Goal: Task Accomplishment & Management: Manage account settings

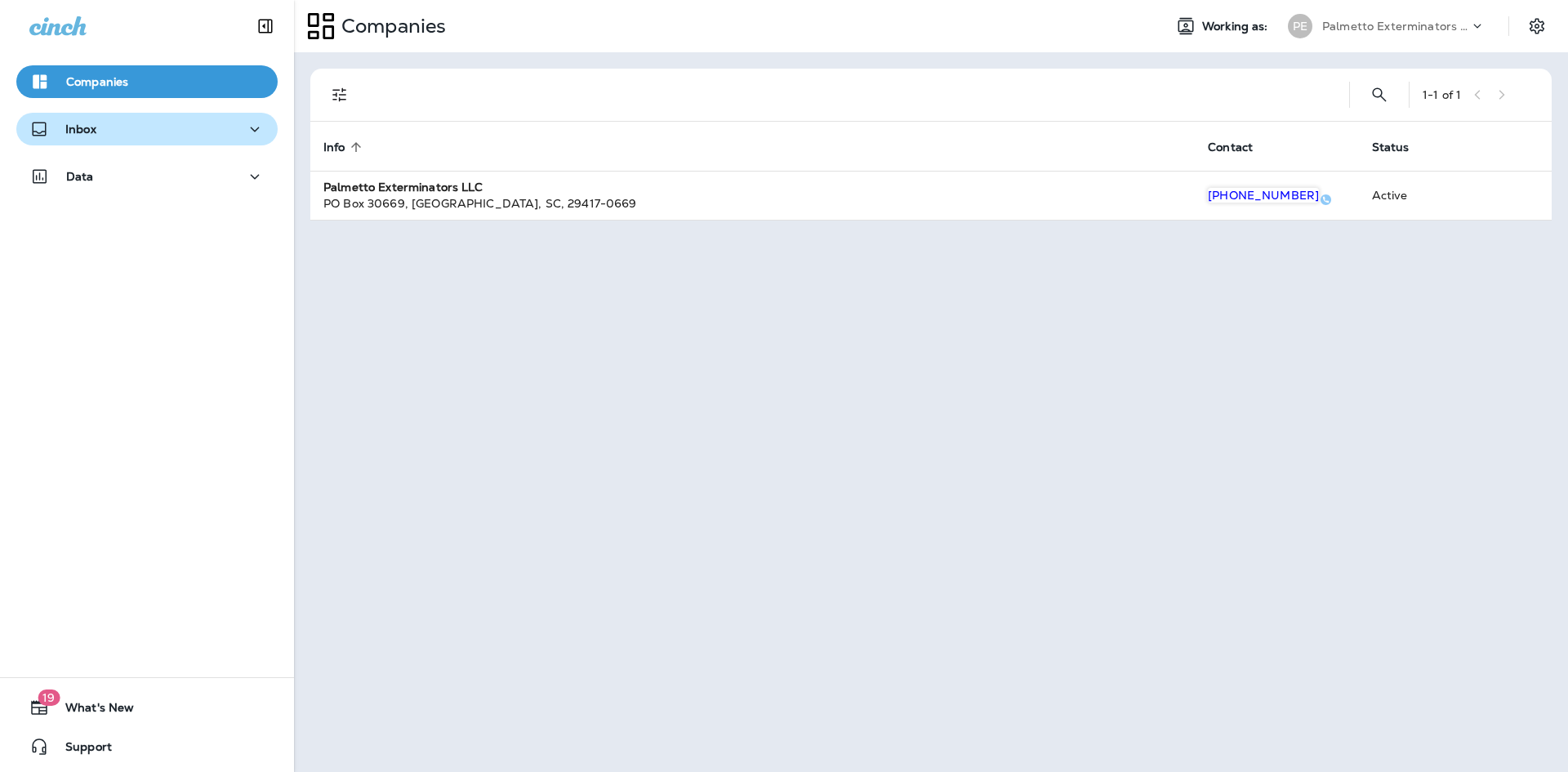
drag, startPoint x: 180, startPoint y: 128, endPoint x: 209, endPoint y: 144, distance: 33.1
click at [181, 128] on div "Inbox" at bounding box center [147, 130] width 235 height 21
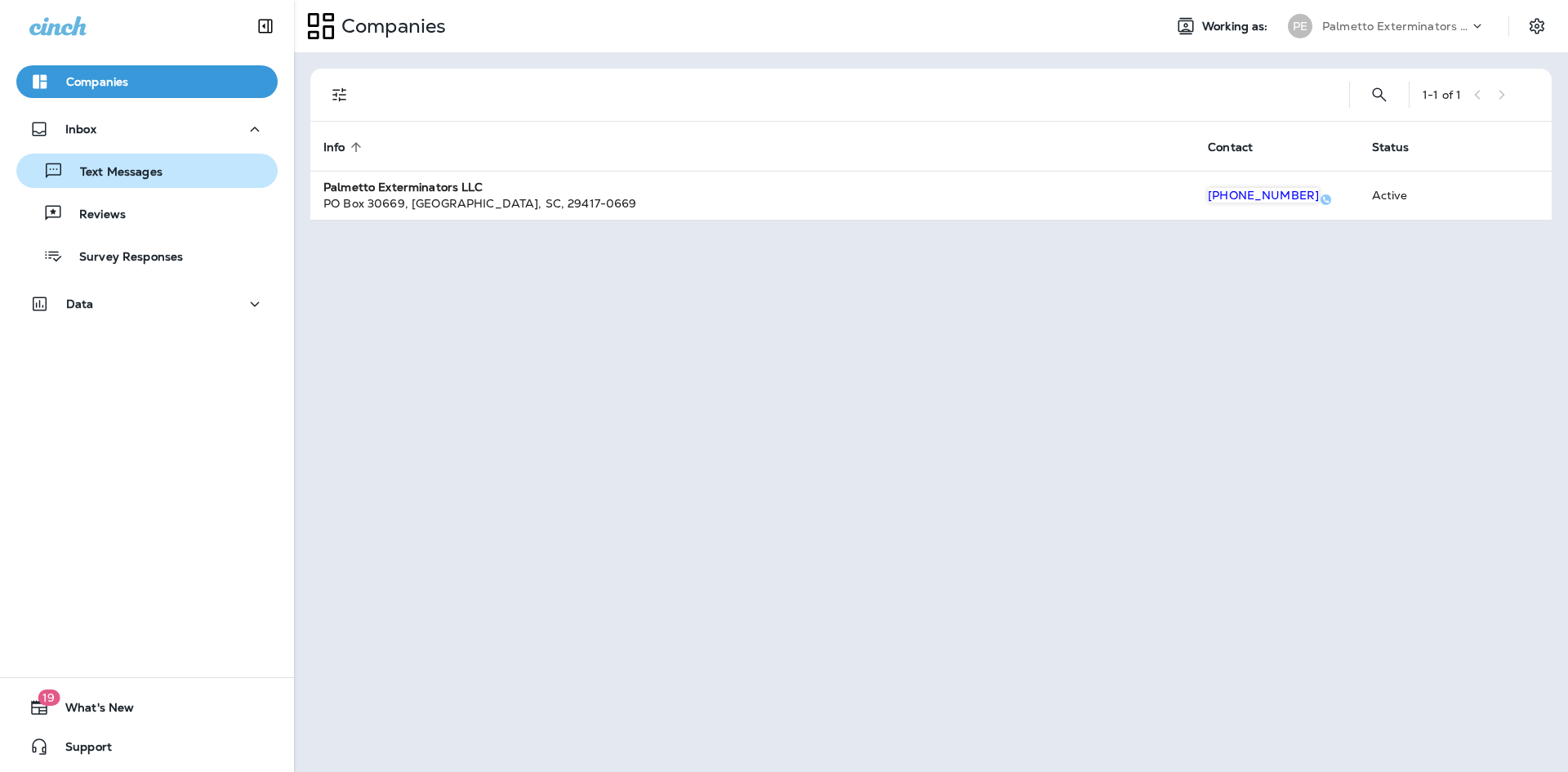
click at [205, 172] on div "Text Messages" at bounding box center [147, 170] width 248 height 25
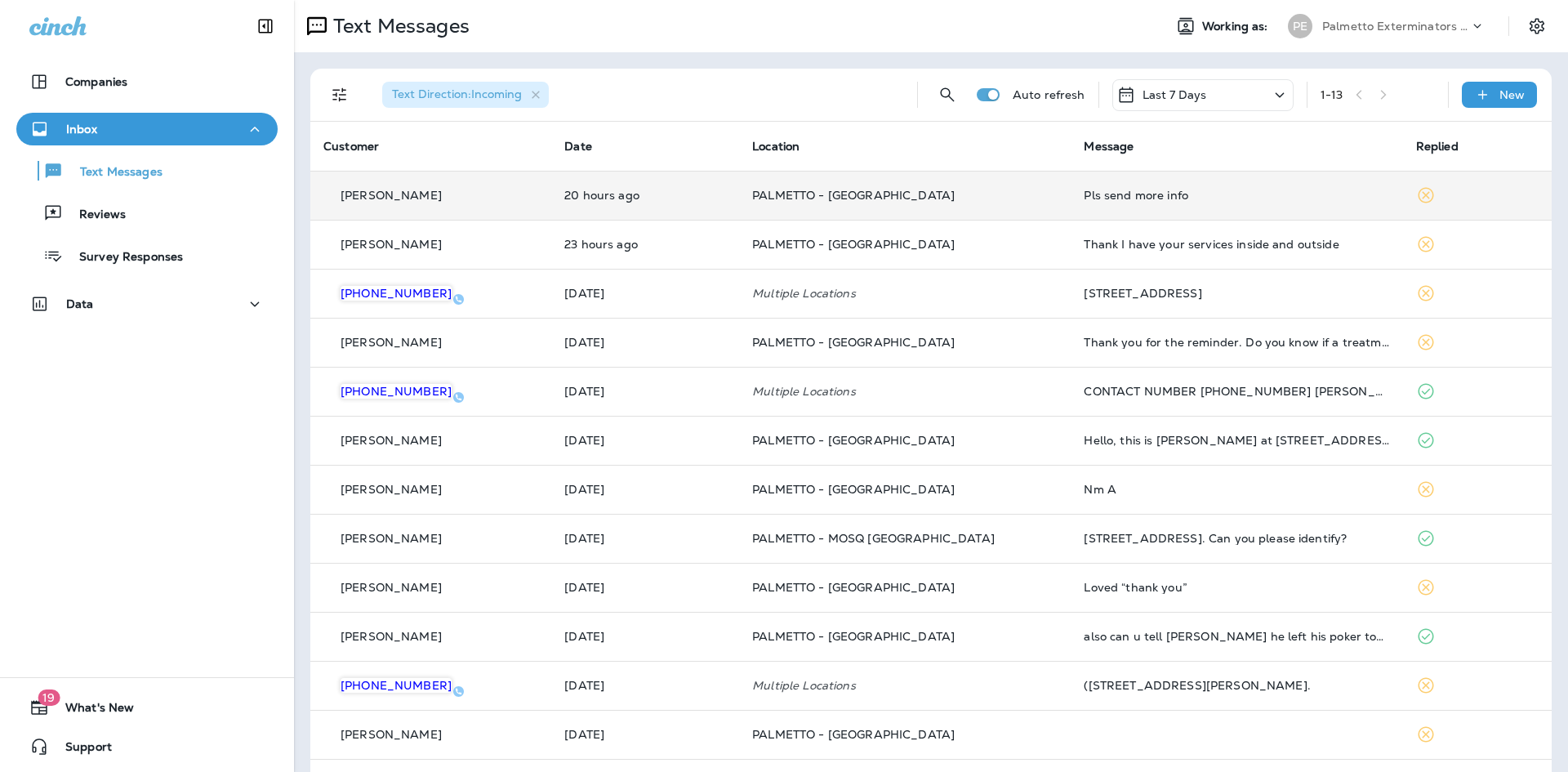
click at [615, 202] on p "20 hours ago" at bounding box center [645, 195] width 161 height 13
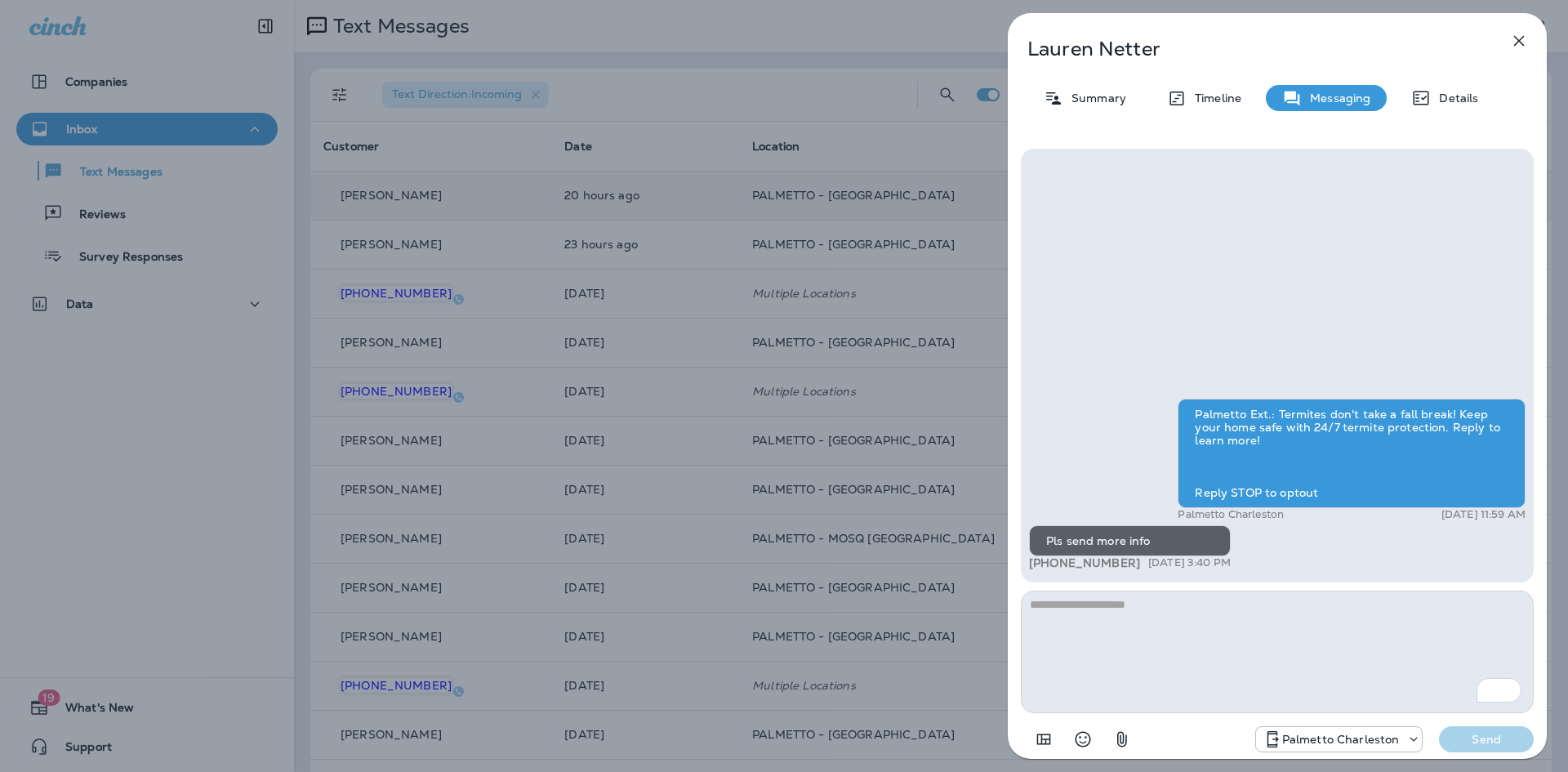
click at [851, 112] on div "Lauren Netter Summary Timeline Messaging Details Palmetto Ext.: Termites don't …" at bounding box center [784, 386] width 1568 height 772
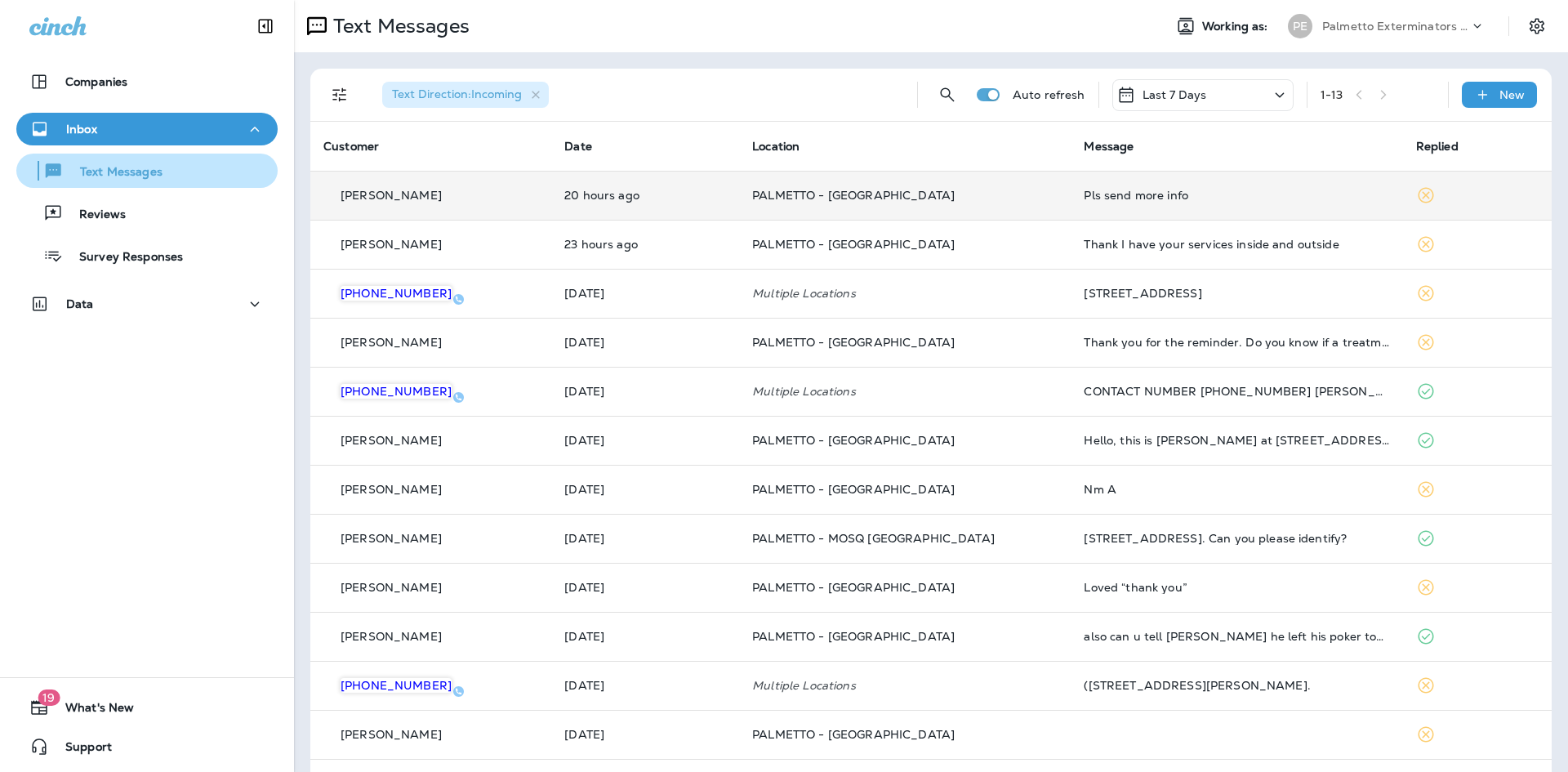
click at [138, 168] on p "Text Messages" at bounding box center [112, 173] width 99 height 15
click at [142, 129] on div "Inbox" at bounding box center [147, 130] width 235 height 21
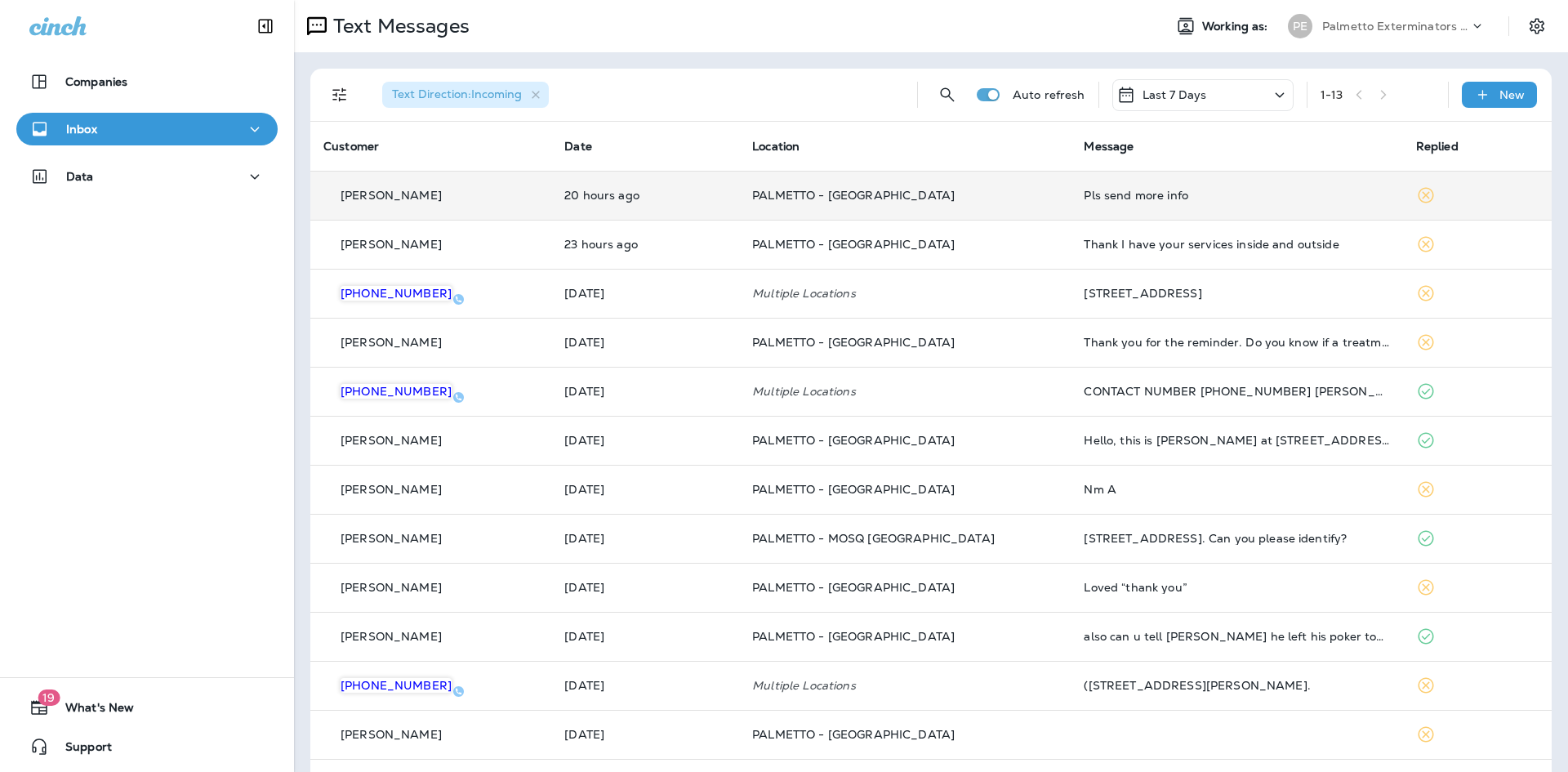
click at [139, 133] on div "Inbox" at bounding box center [147, 130] width 235 height 21
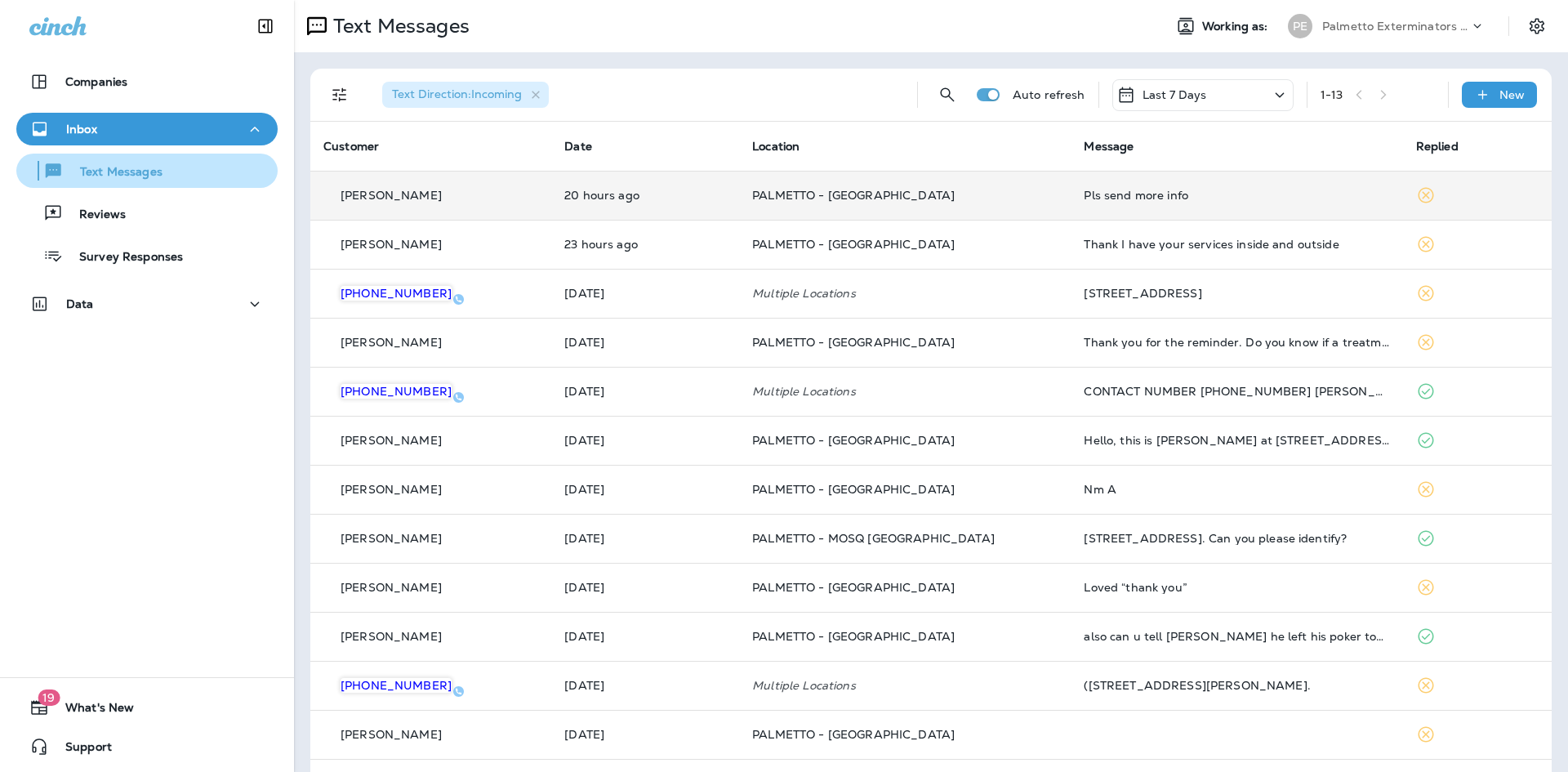
click at [142, 172] on p "Text Messages" at bounding box center [112, 173] width 99 height 15
click at [1392, 30] on p "Palmetto Exterminators LLC" at bounding box center [1395, 26] width 147 height 13
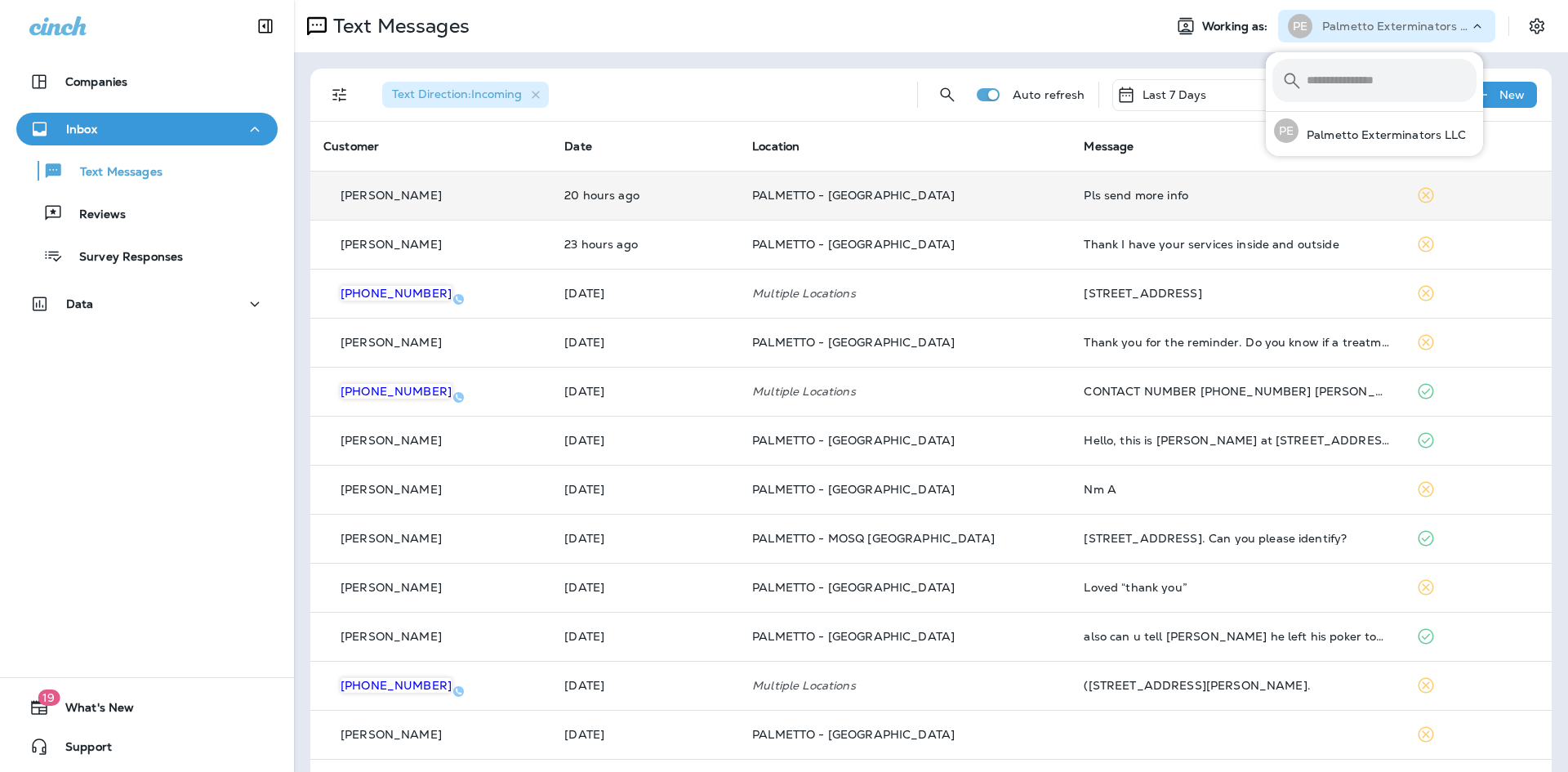
click at [1392, 30] on p "Palmetto Exterminators LLC" at bounding box center [1395, 26] width 147 height 13
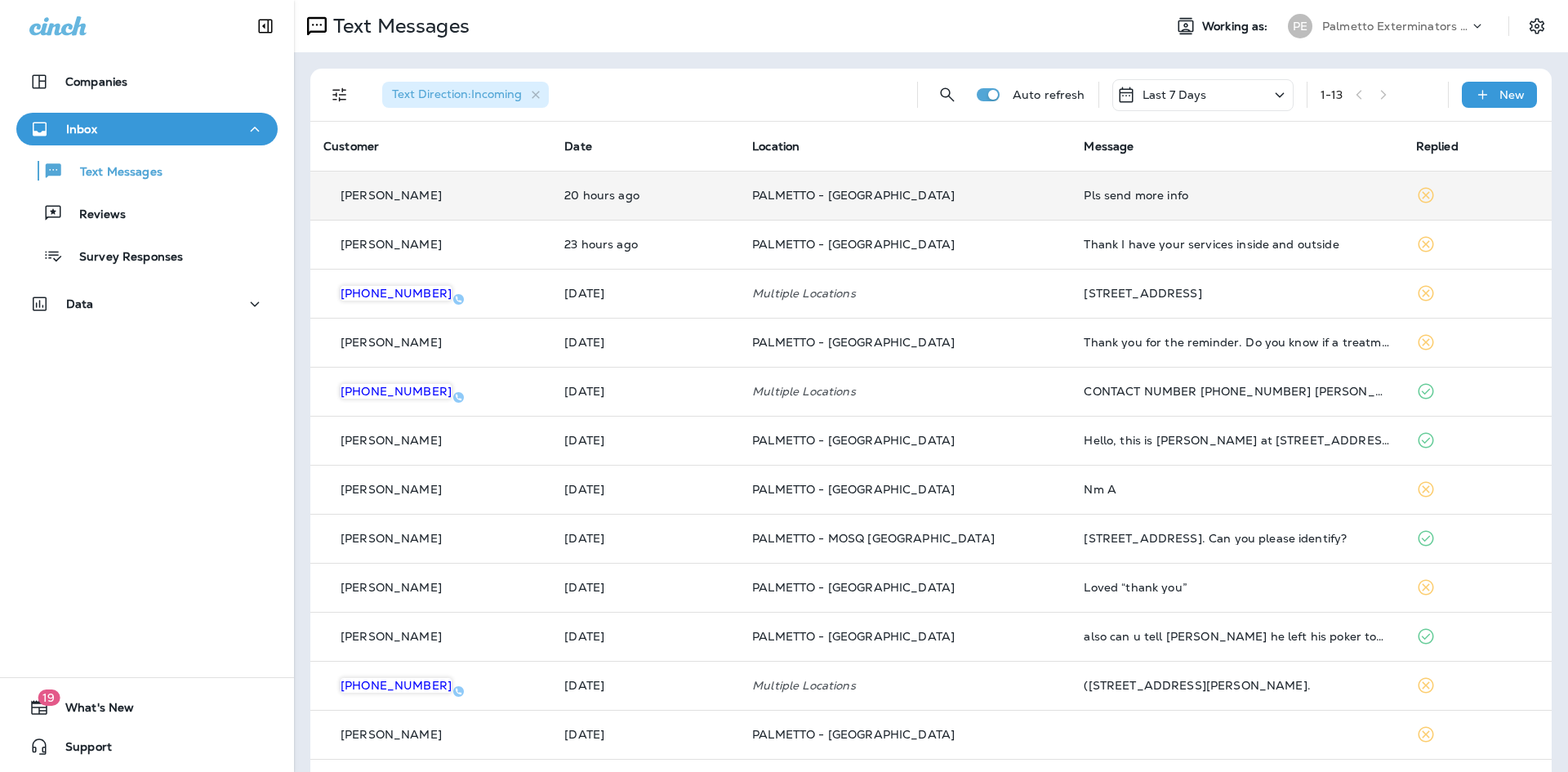
click at [1214, 30] on span "Working as:" at bounding box center [1237, 27] width 70 height 14
click at [143, 68] on button "Companies" at bounding box center [147, 82] width 261 height 33
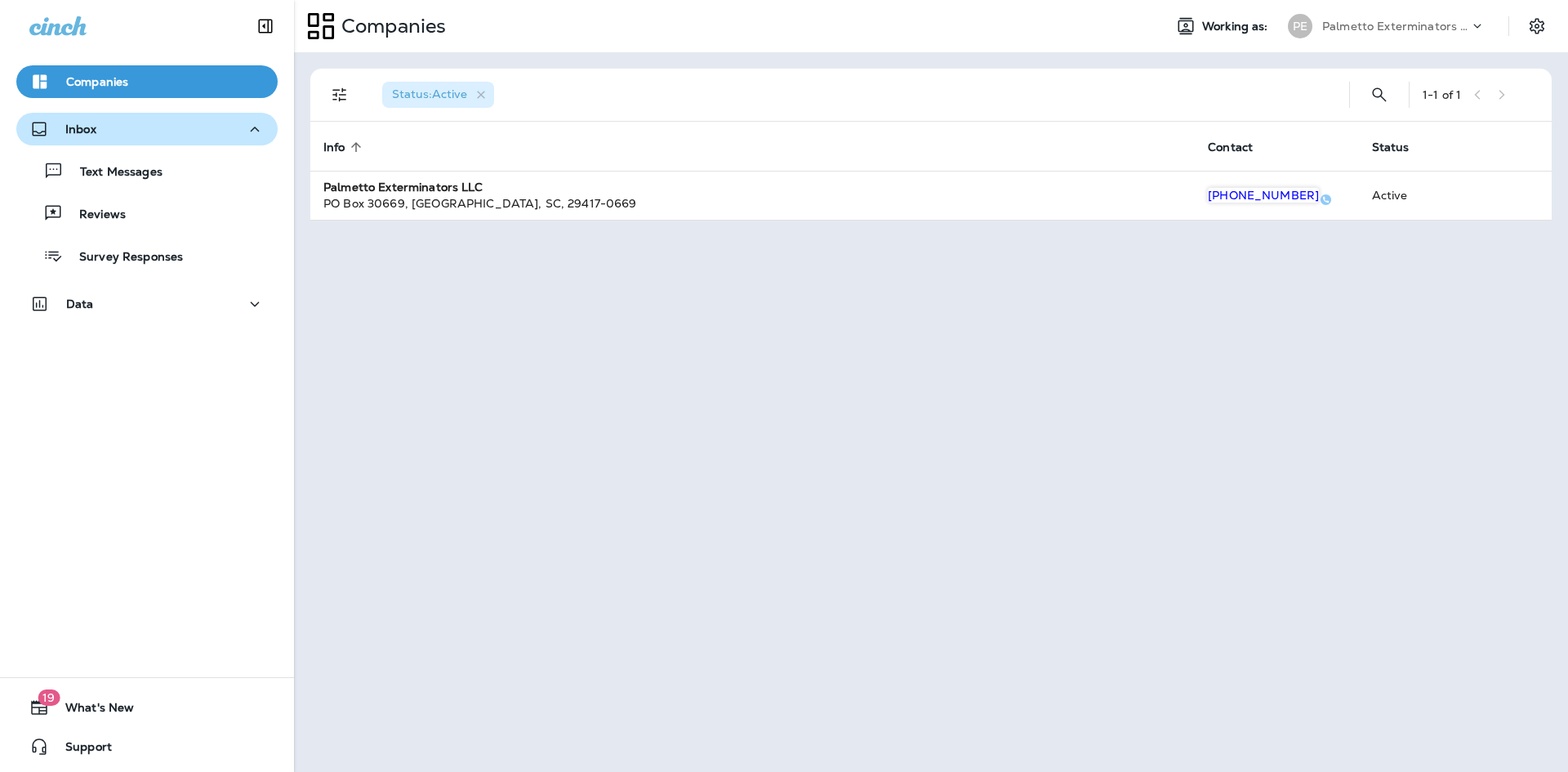
click at [129, 127] on div "Inbox" at bounding box center [147, 130] width 235 height 21
click at [245, 127] on icon "button" at bounding box center [254, 130] width 20 height 21
click at [245, 302] on icon "button" at bounding box center [254, 304] width 20 height 21
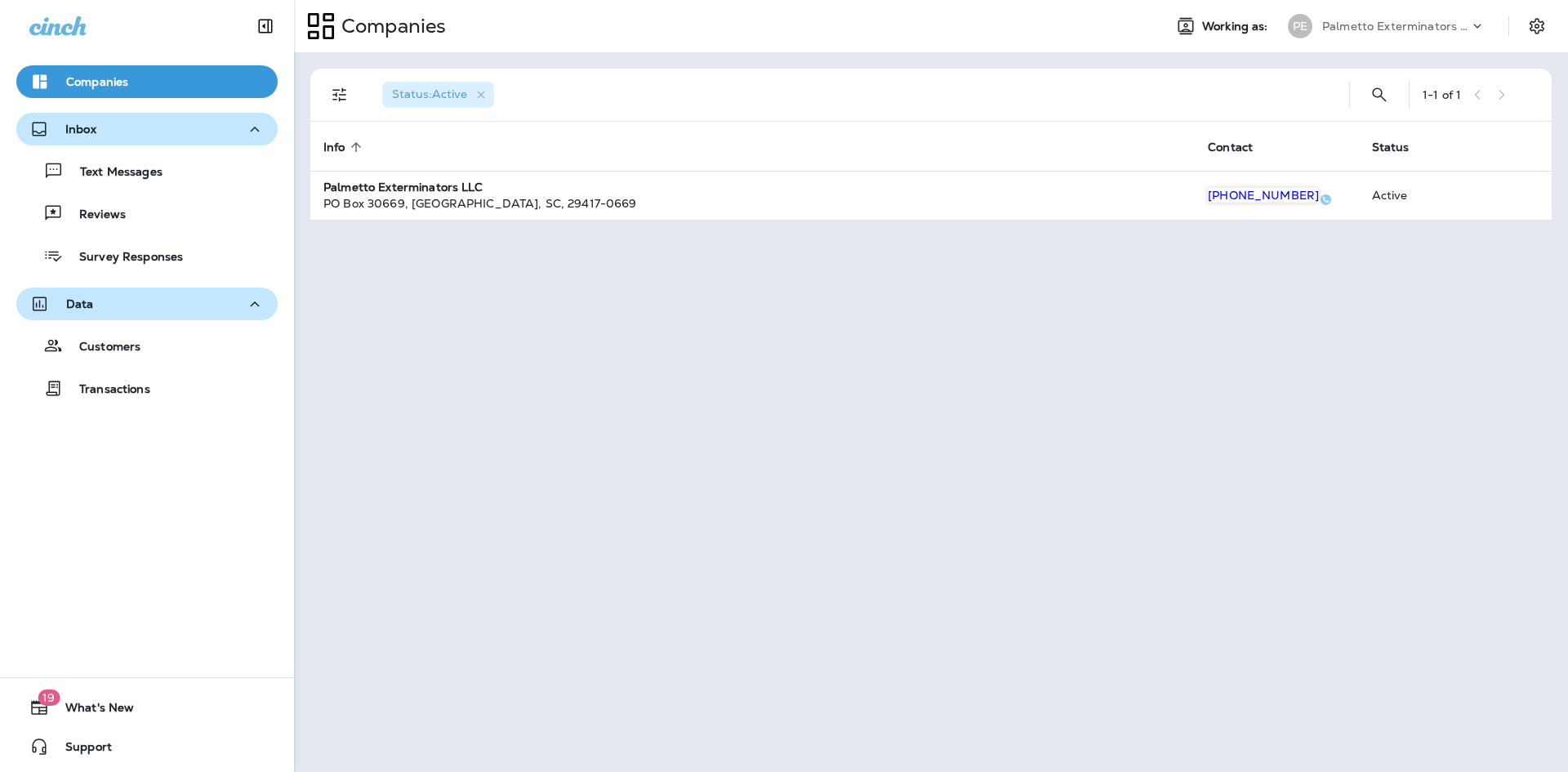
click at [245, 302] on icon "button" at bounding box center [254, 304] width 20 height 21
click at [142, 82] on div "Companies" at bounding box center [147, 82] width 235 height 20
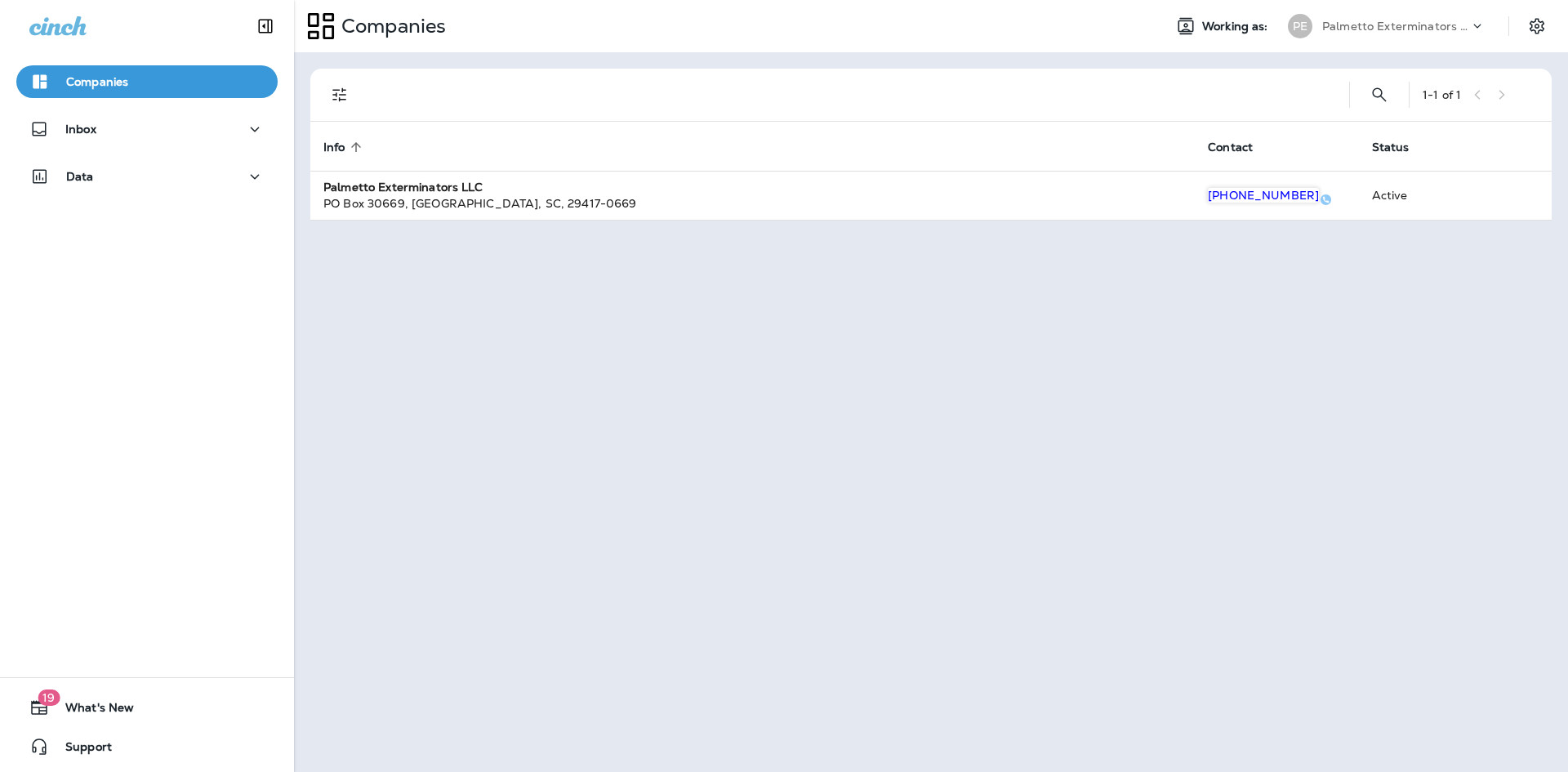
drag, startPoint x: 250, startPoint y: 136, endPoint x: 273, endPoint y: 191, distance: 59.6
click at [248, 136] on icon "button" at bounding box center [254, 130] width 20 height 21
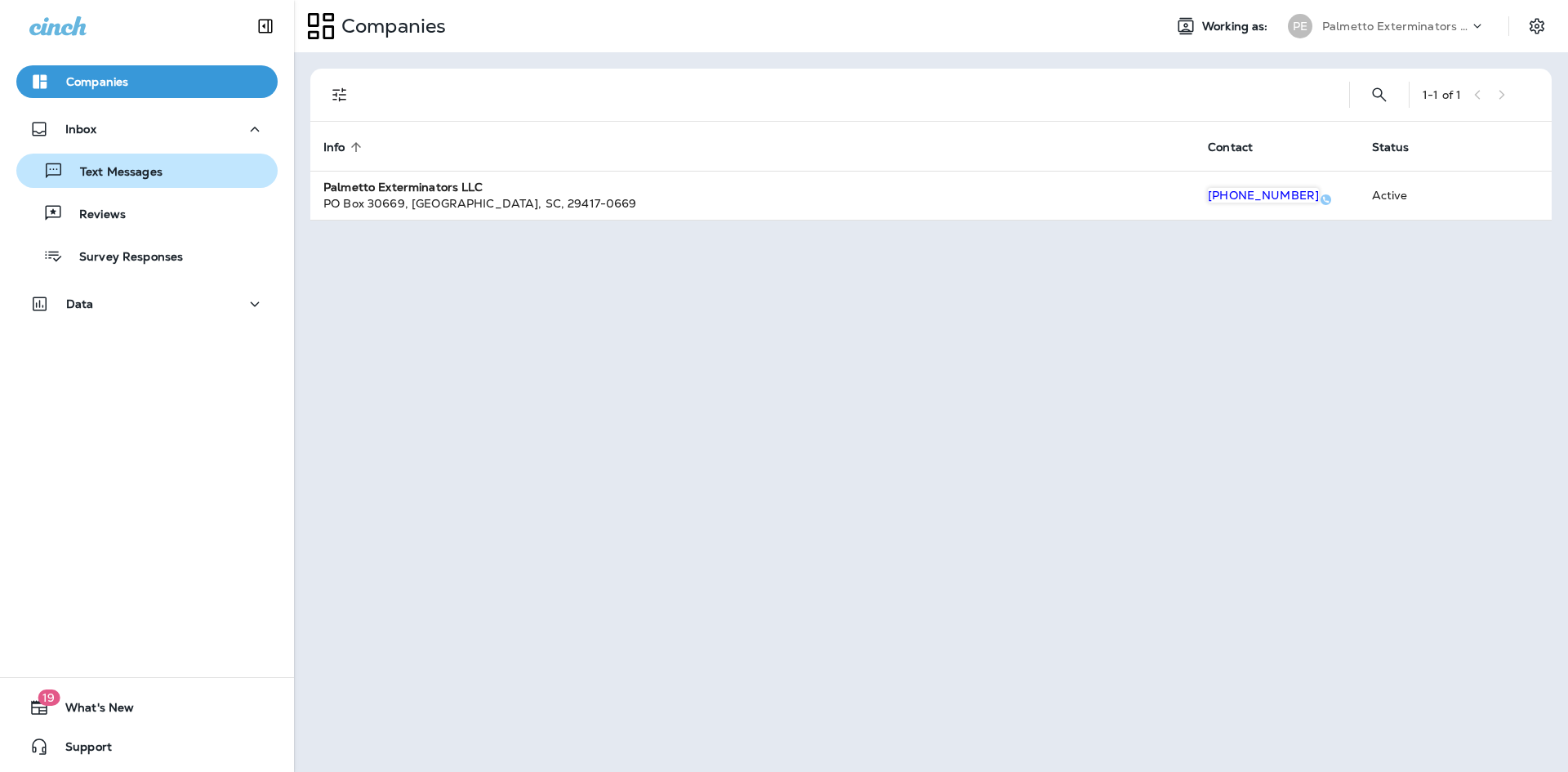
click at [155, 174] on p "Text Messages" at bounding box center [112, 173] width 99 height 15
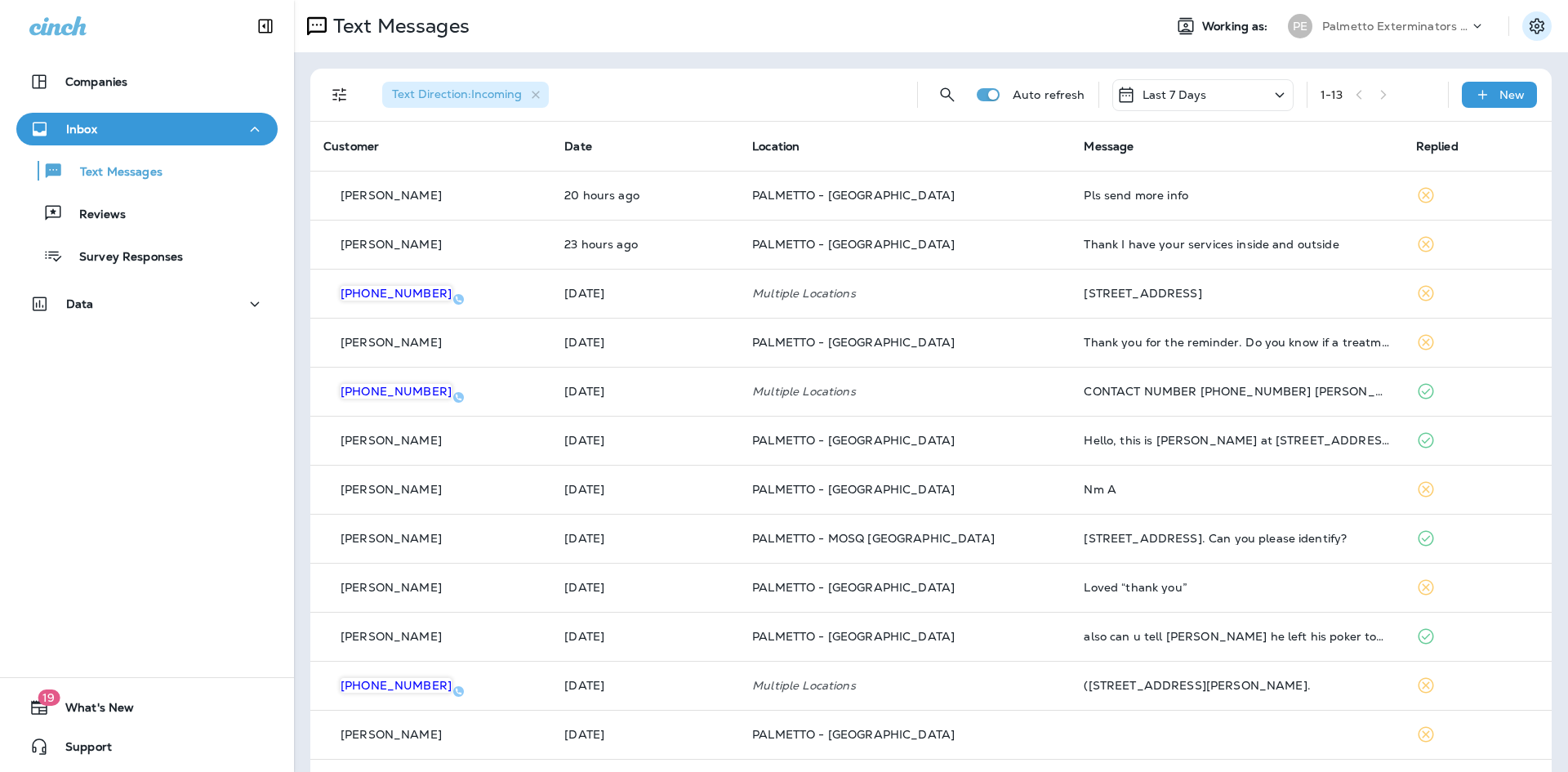
click at [1529, 26] on icon "Settings" at bounding box center [1536, 26] width 15 height 15
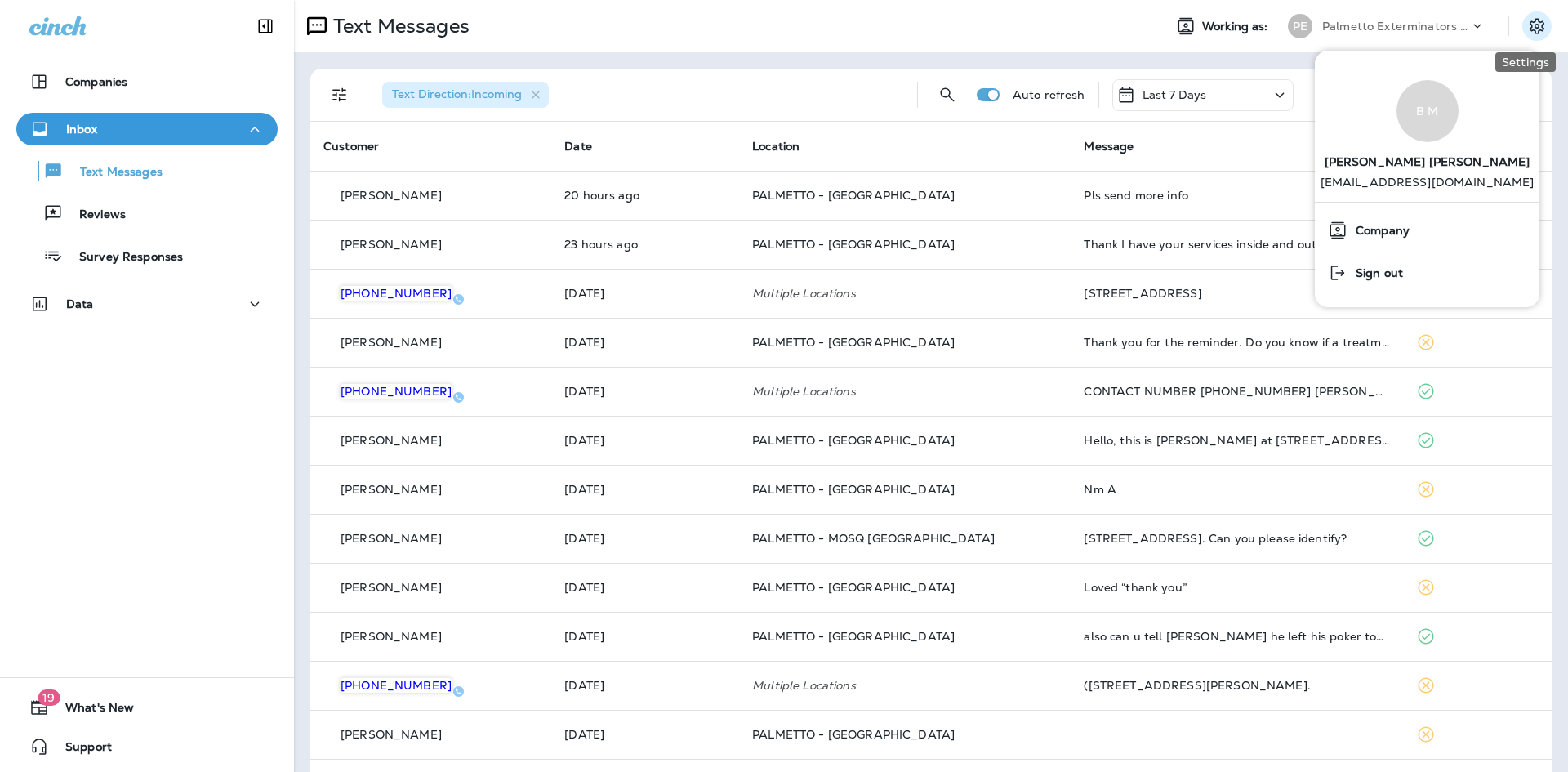
click at [1529, 26] on icon "Settings" at bounding box center [1536, 26] width 15 height 15
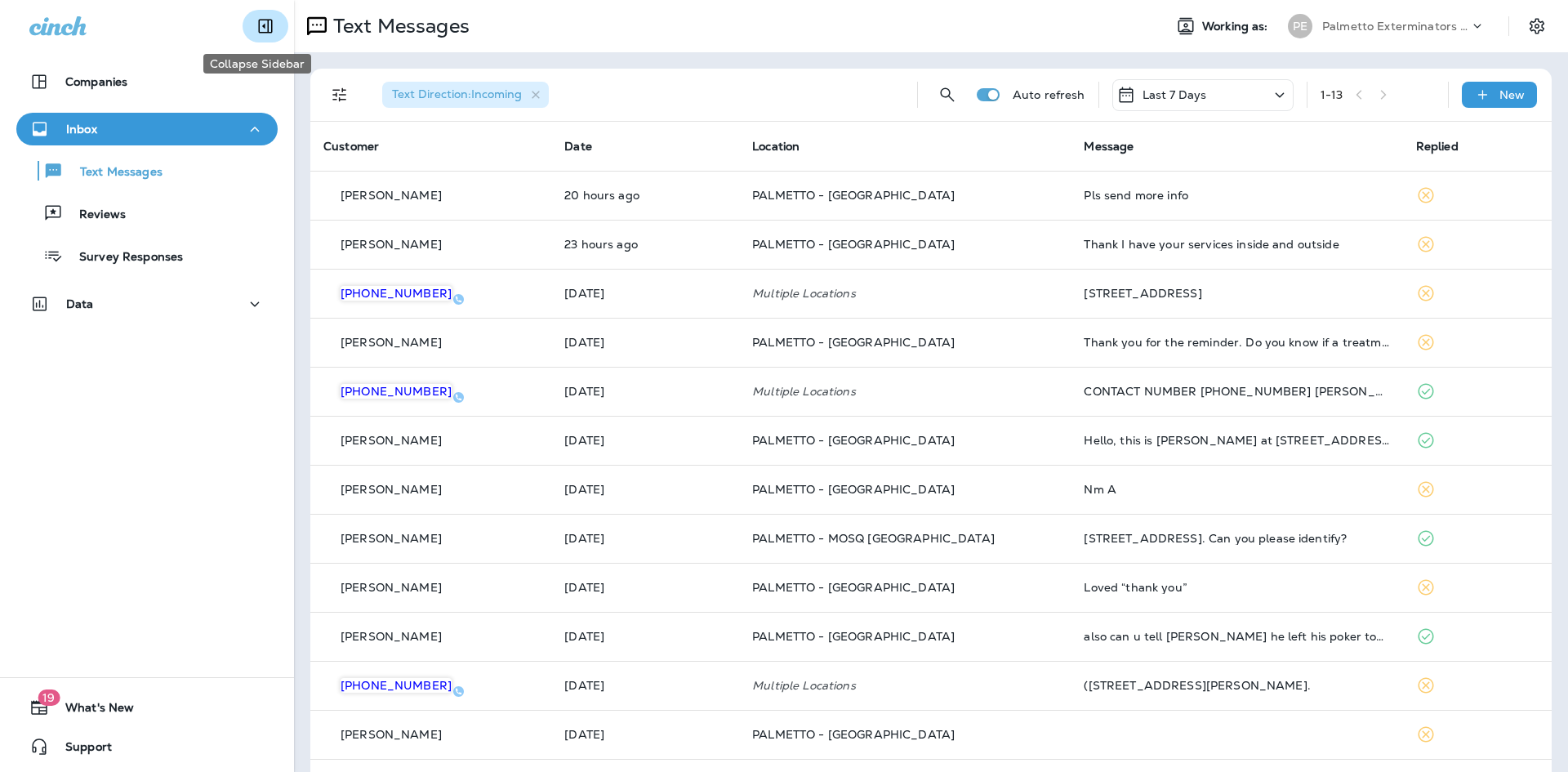
click at [262, 27] on icon "Collapse Sidebar" at bounding box center [265, 26] width 20 height 20
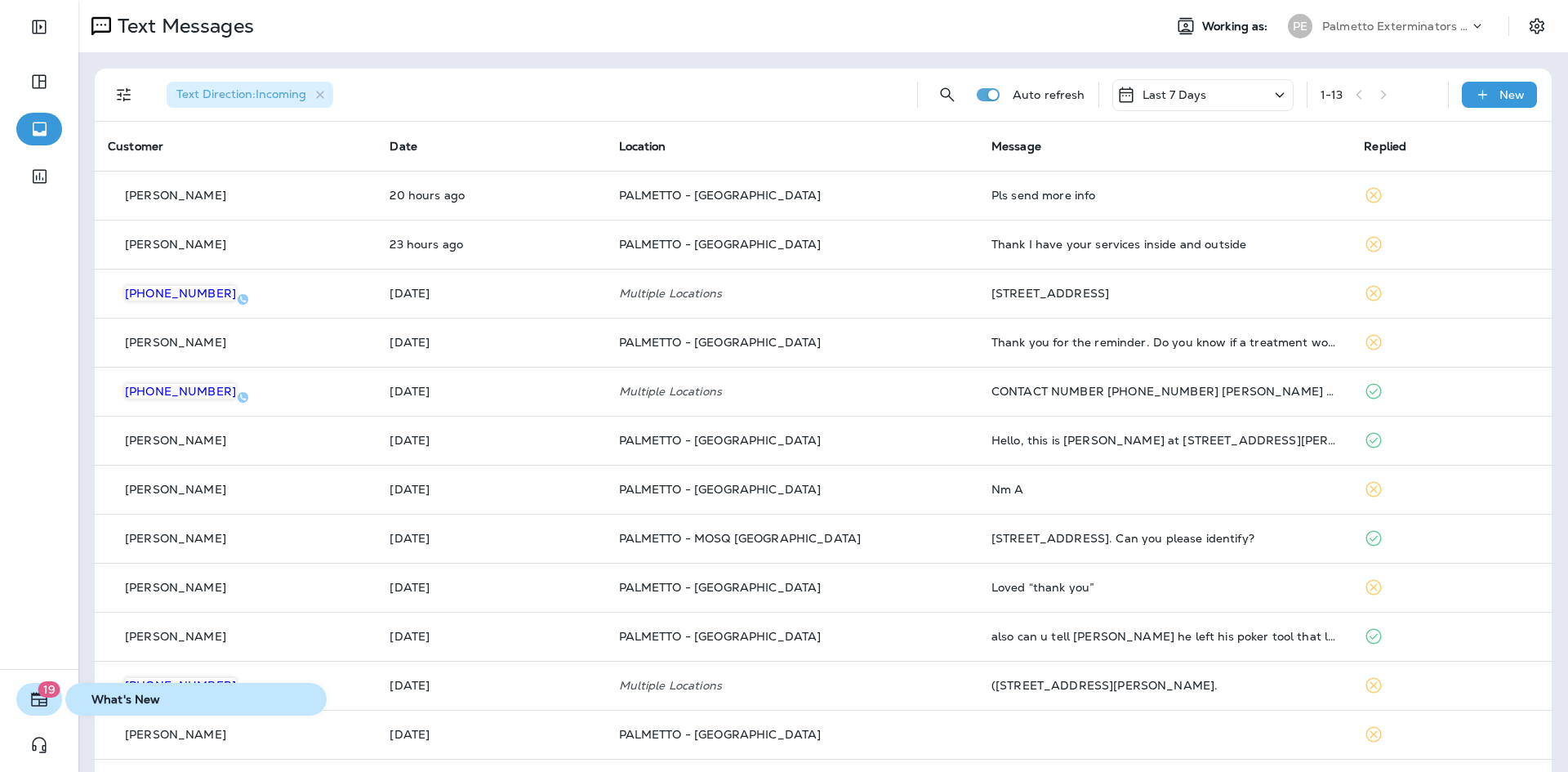
click at [52, 702] on button "19" at bounding box center [39, 699] width 46 height 33
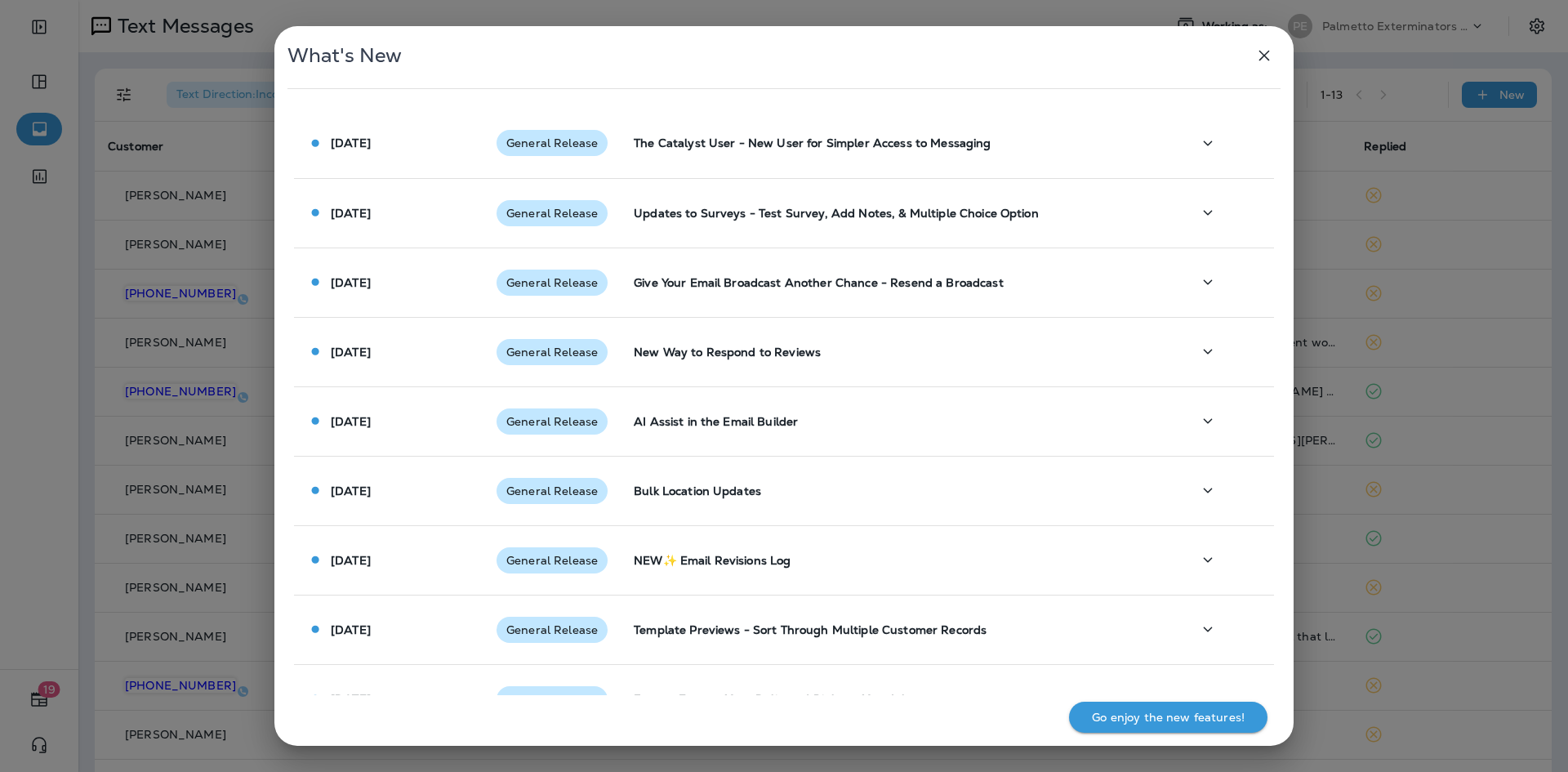
click at [1259, 52] on icon "button" at bounding box center [1264, 55] width 20 height 20
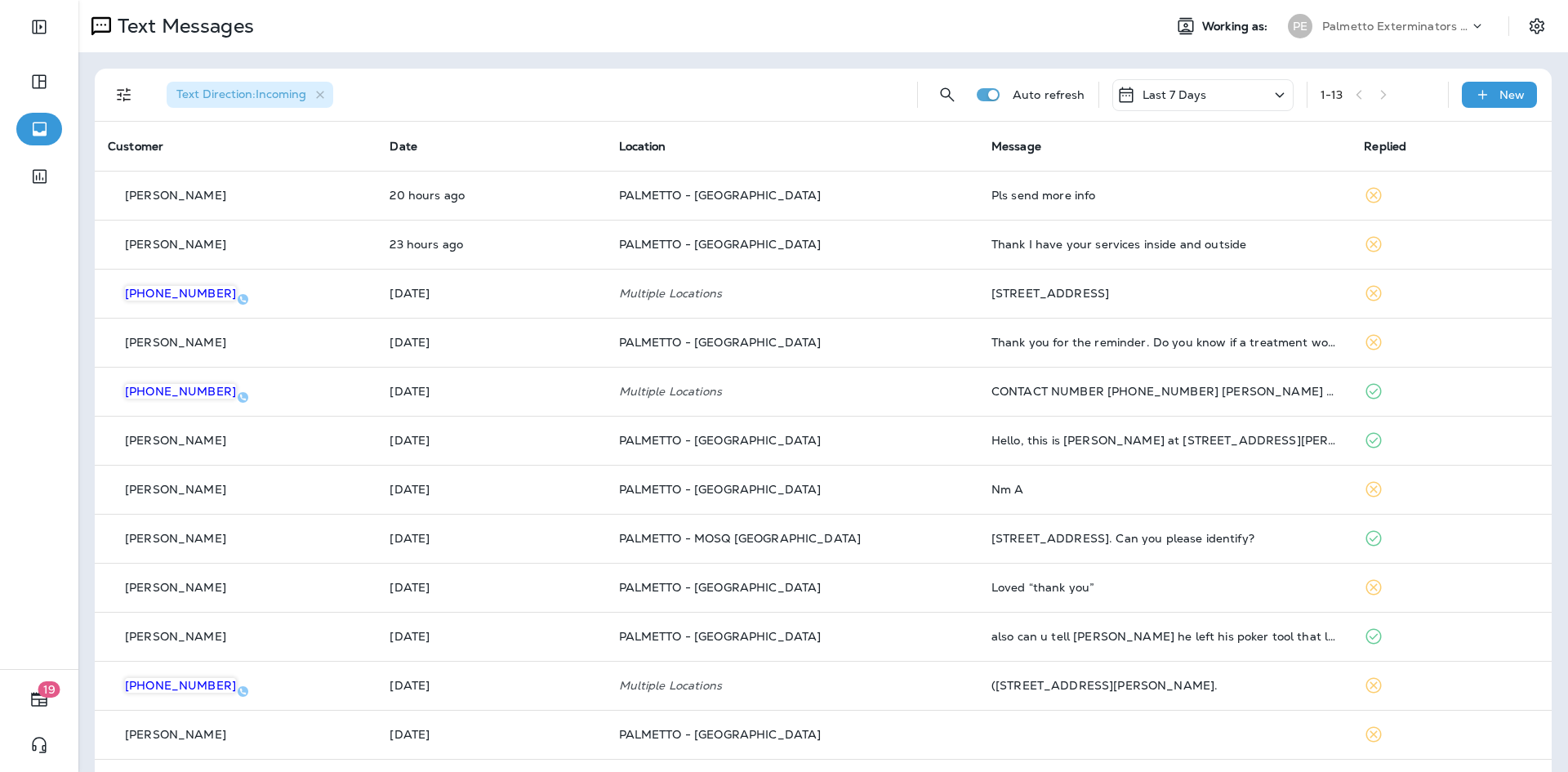
click at [1381, 91] on div "1 - 13" at bounding box center [1377, 94] width 114 height 25
click at [1360, 92] on div "1 - 13" at bounding box center [1377, 94] width 114 height 25
click at [1352, 93] on div "1 - 13" at bounding box center [1377, 94] width 114 height 25
click at [1200, 101] on div "Last 7 Days" at bounding box center [1202, 94] width 181 height 32
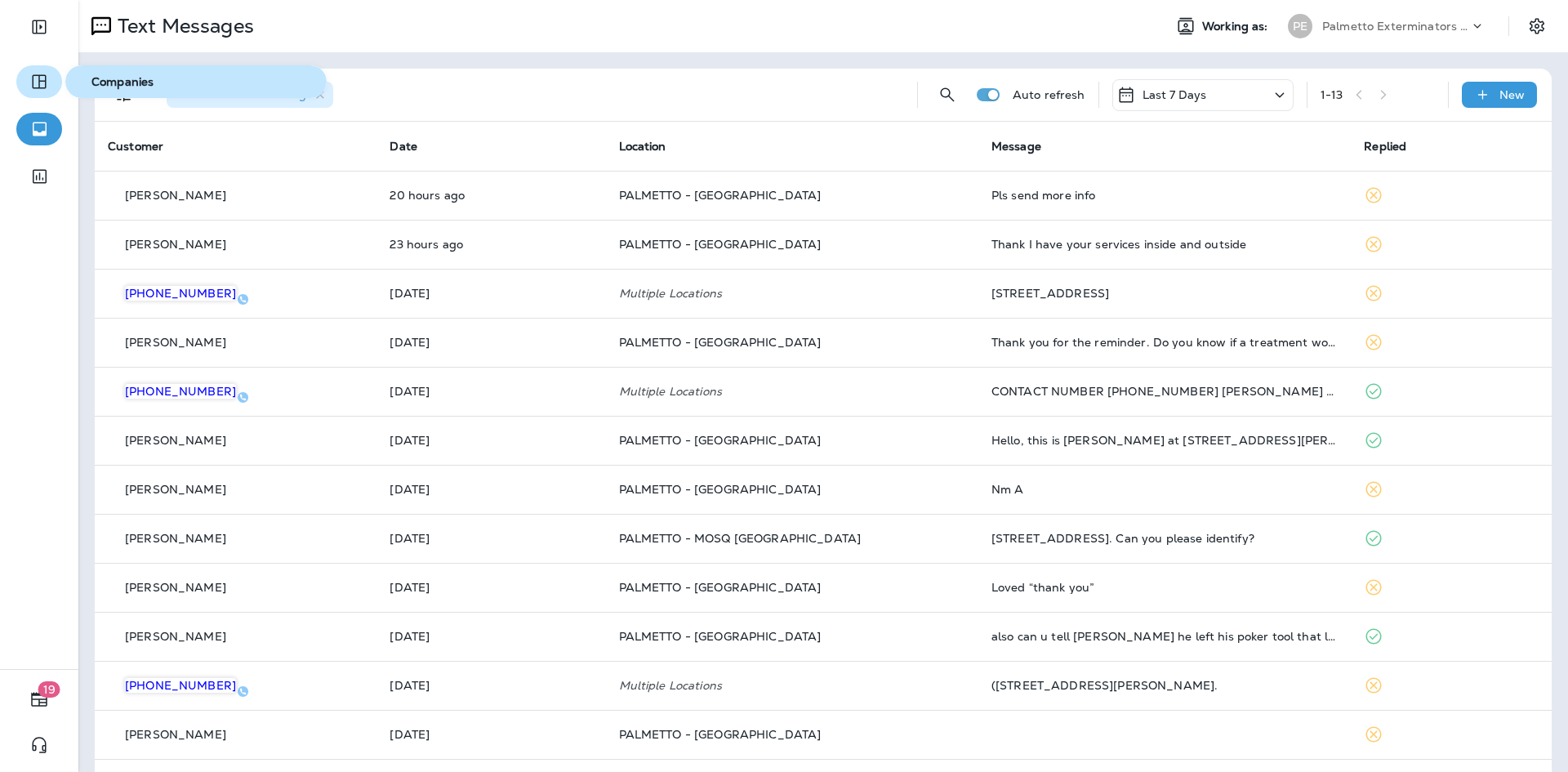
click at [38, 87] on icon "button" at bounding box center [39, 82] width 20 height 20
click at [148, 79] on span "Companies" at bounding box center [196, 82] width 248 height 14
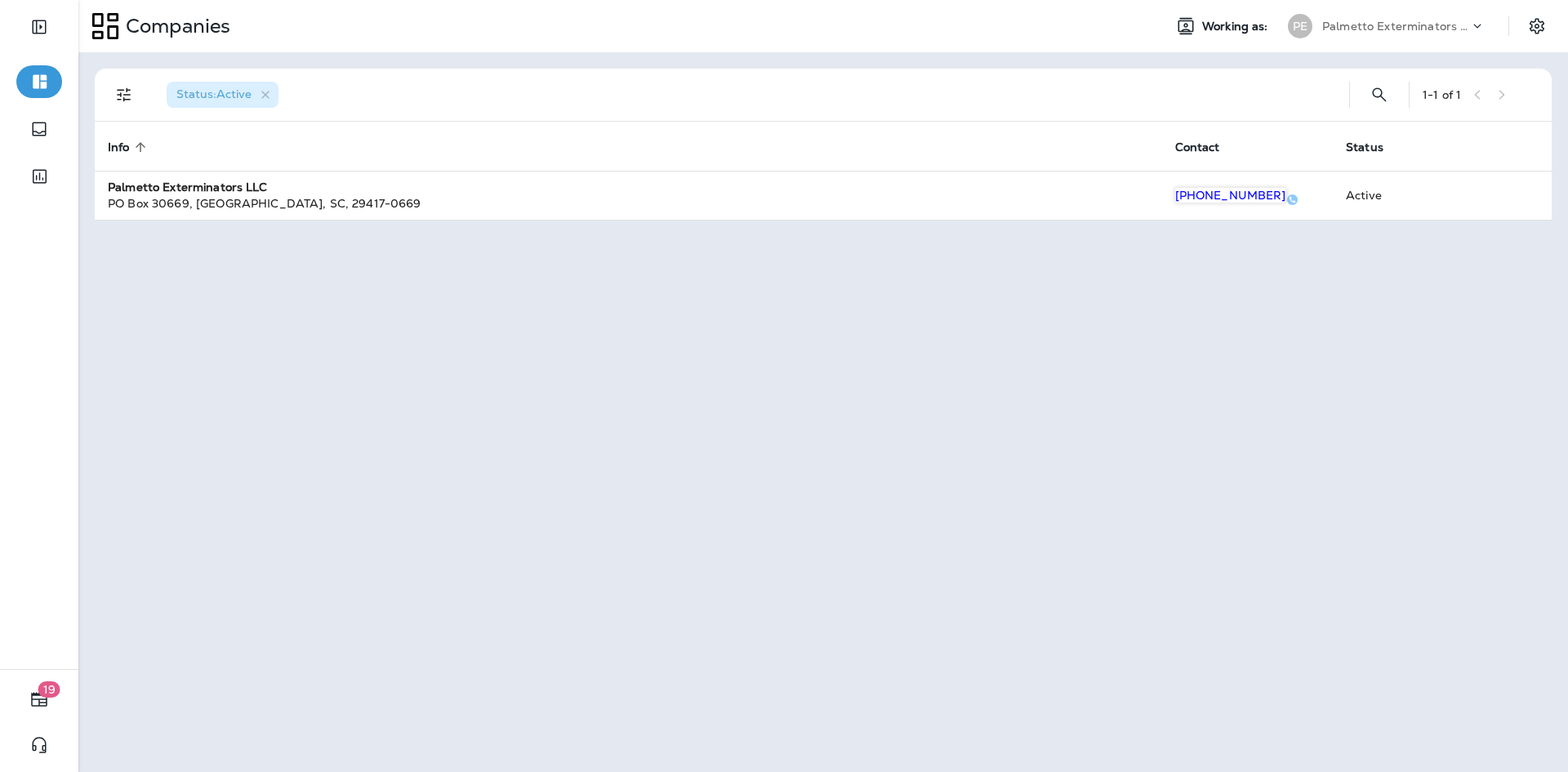
click at [117, 93] on icon "Filters" at bounding box center [124, 94] width 20 height 20
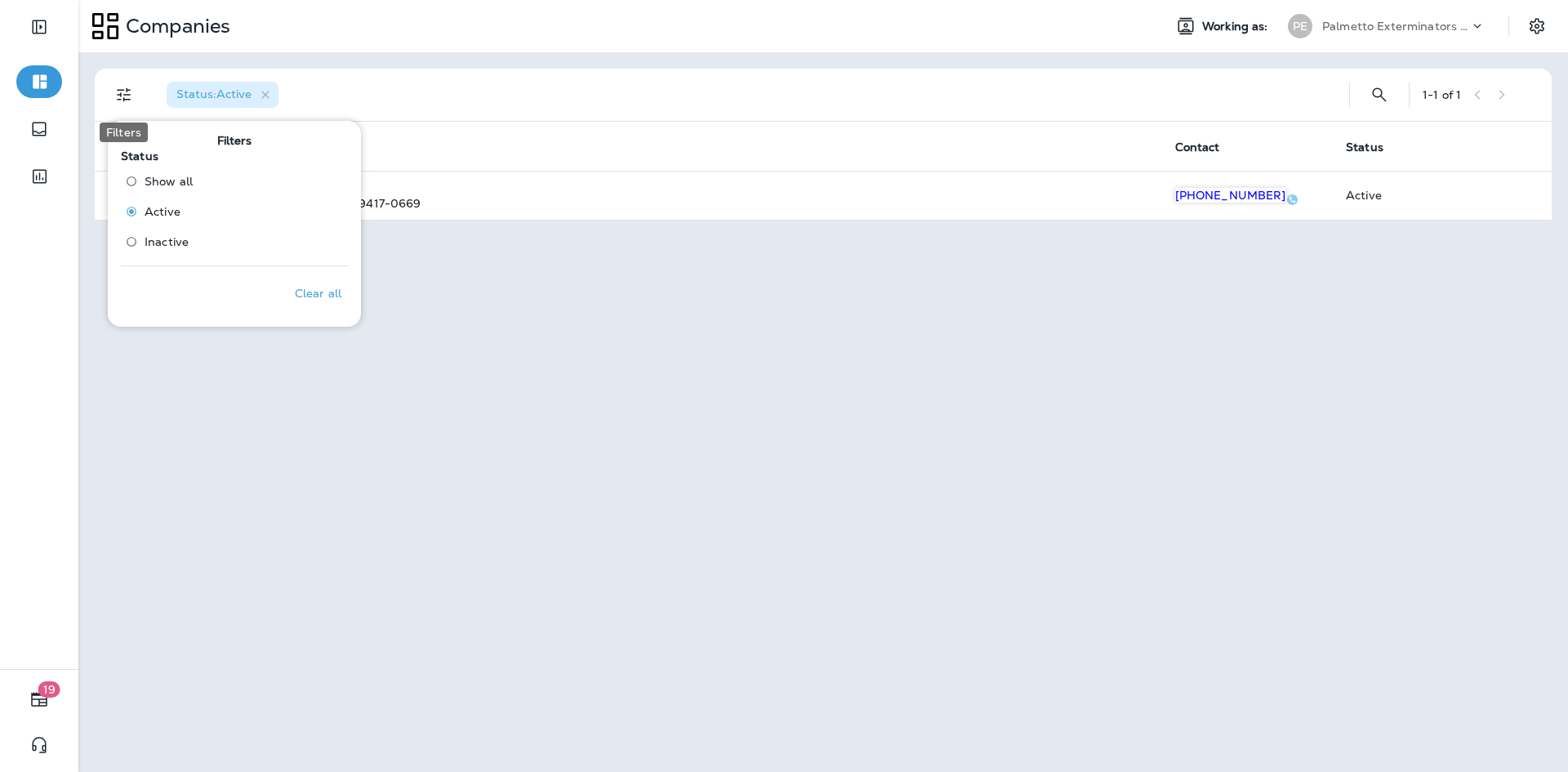
click at [117, 93] on icon "Filters" at bounding box center [124, 94] width 20 height 20
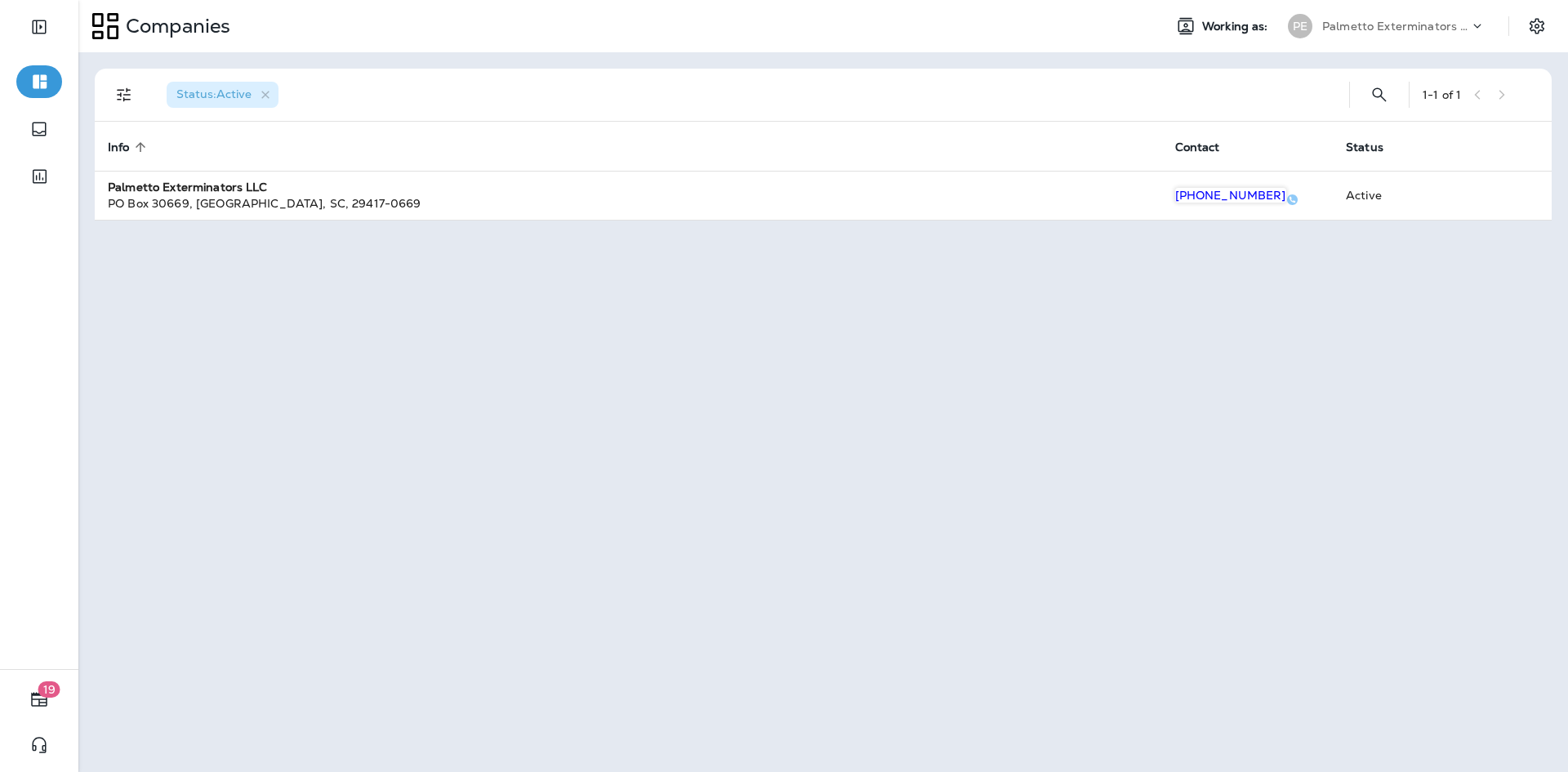
click at [691, 448] on div "Status : Active 1 - 1 of 1 Info sorted ascending Contact Status Palmetto Exterm…" at bounding box center [823, 412] width 1490 height 720
click at [124, 104] on icon "Filters" at bounding box center [124, 94] width 20 height 20
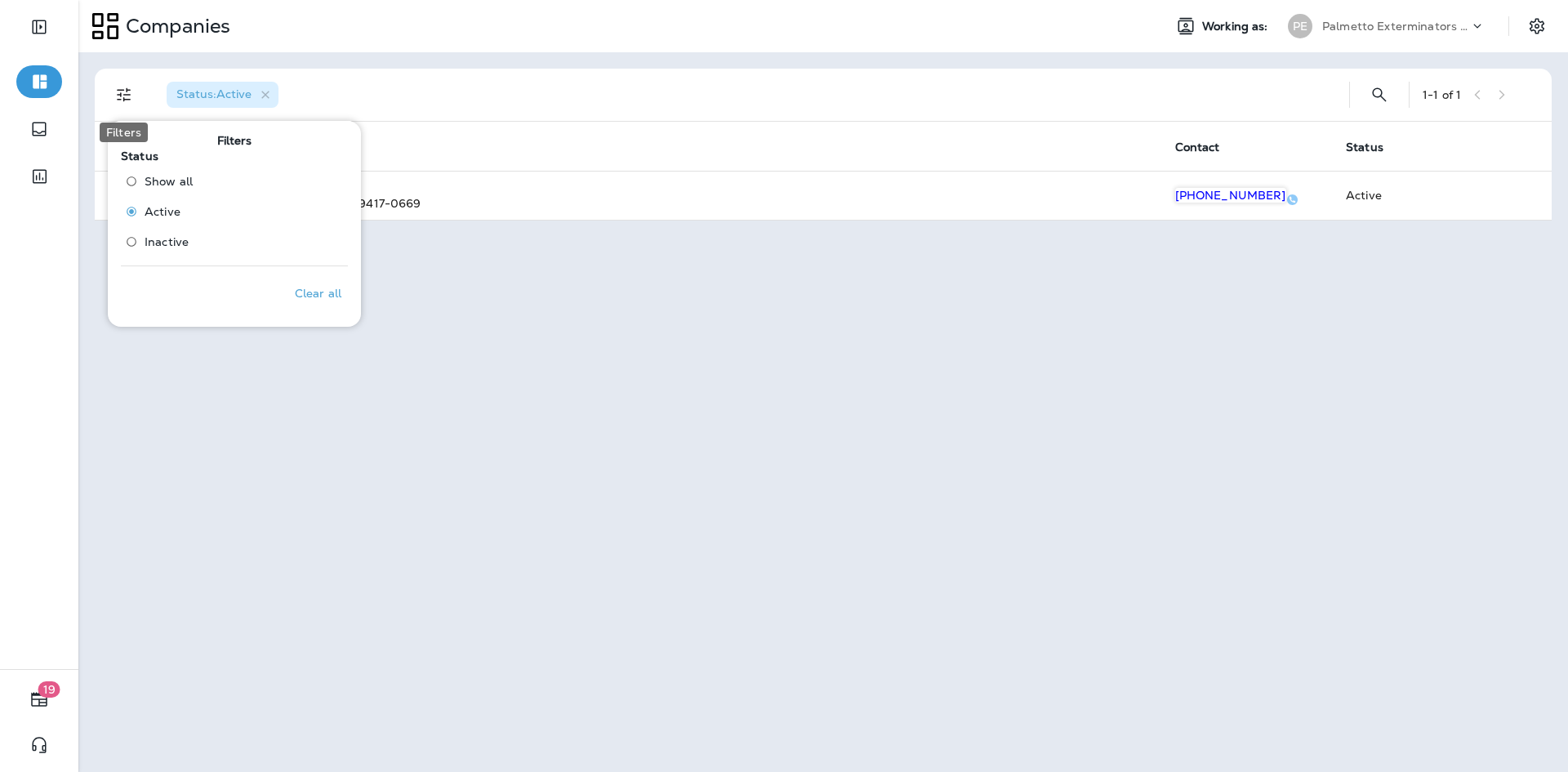
click at [124, 104] on icon "Filters" at bounding box center [124, 94] width 20 height 20
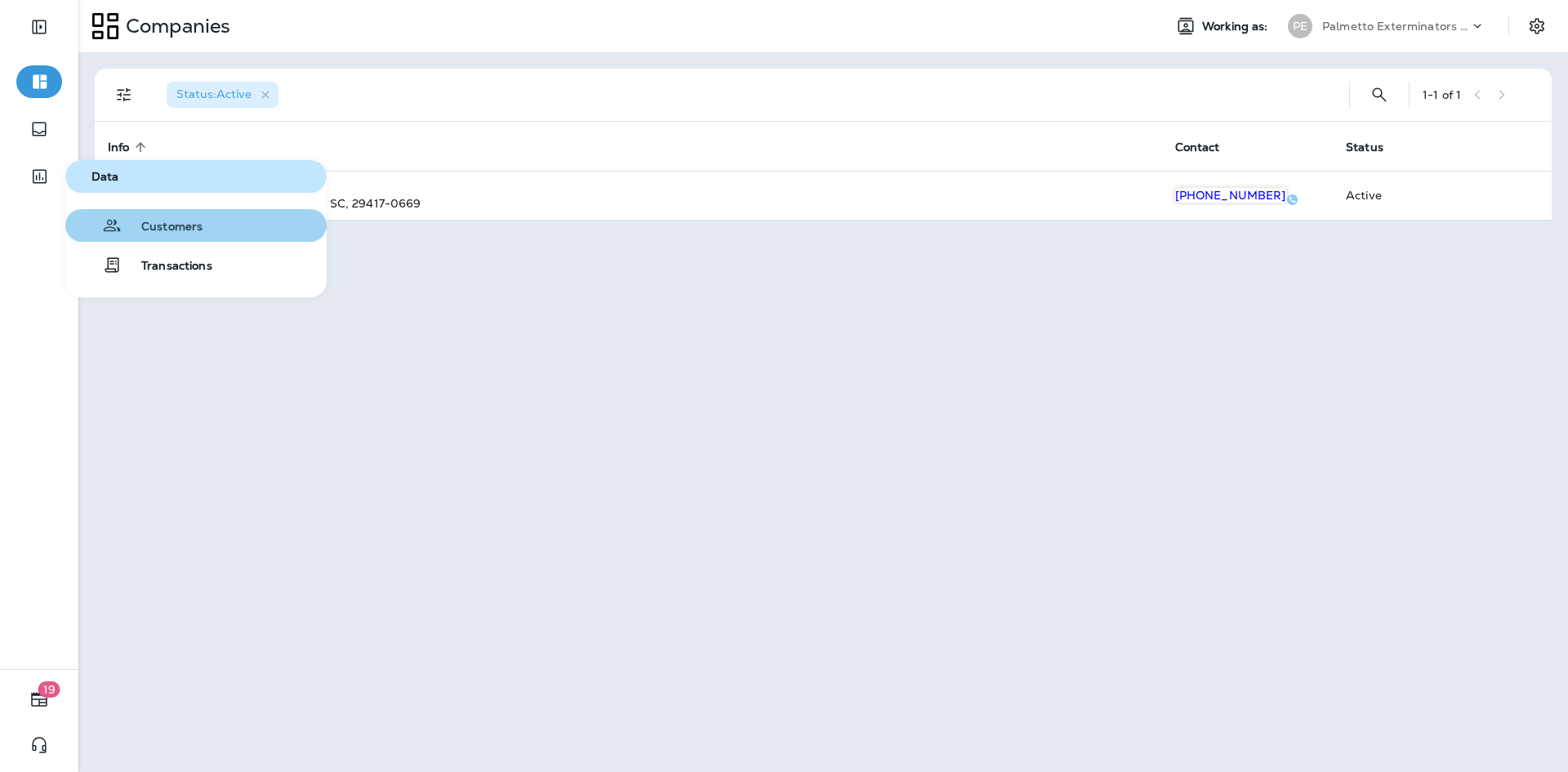
click at [189, 222] on span "Customers" at bounding box center [162, 228] width 81 height 15
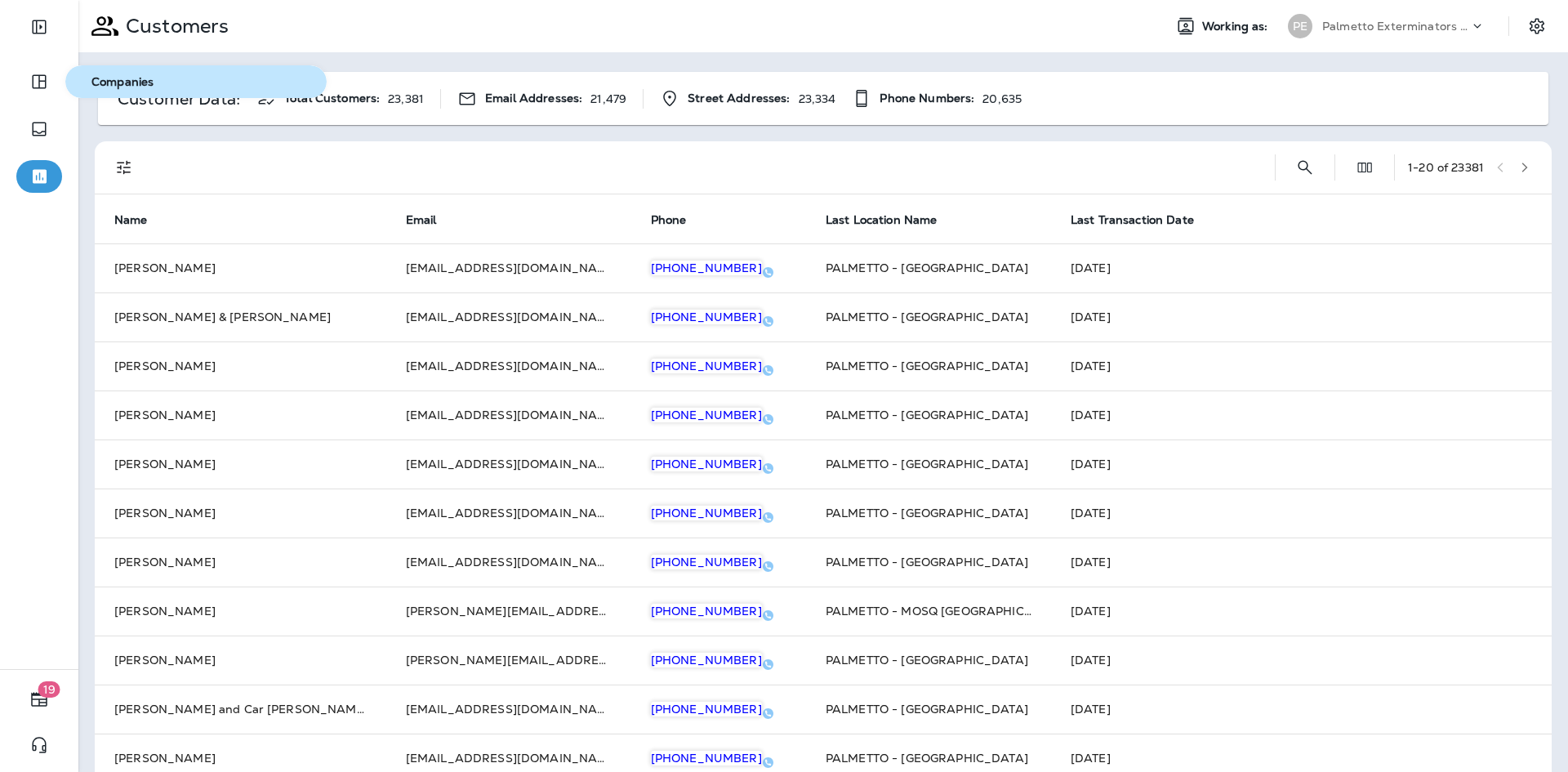
click at [151, 78] on span "Companies" at bounding box center [196, 82] width 248 height 14
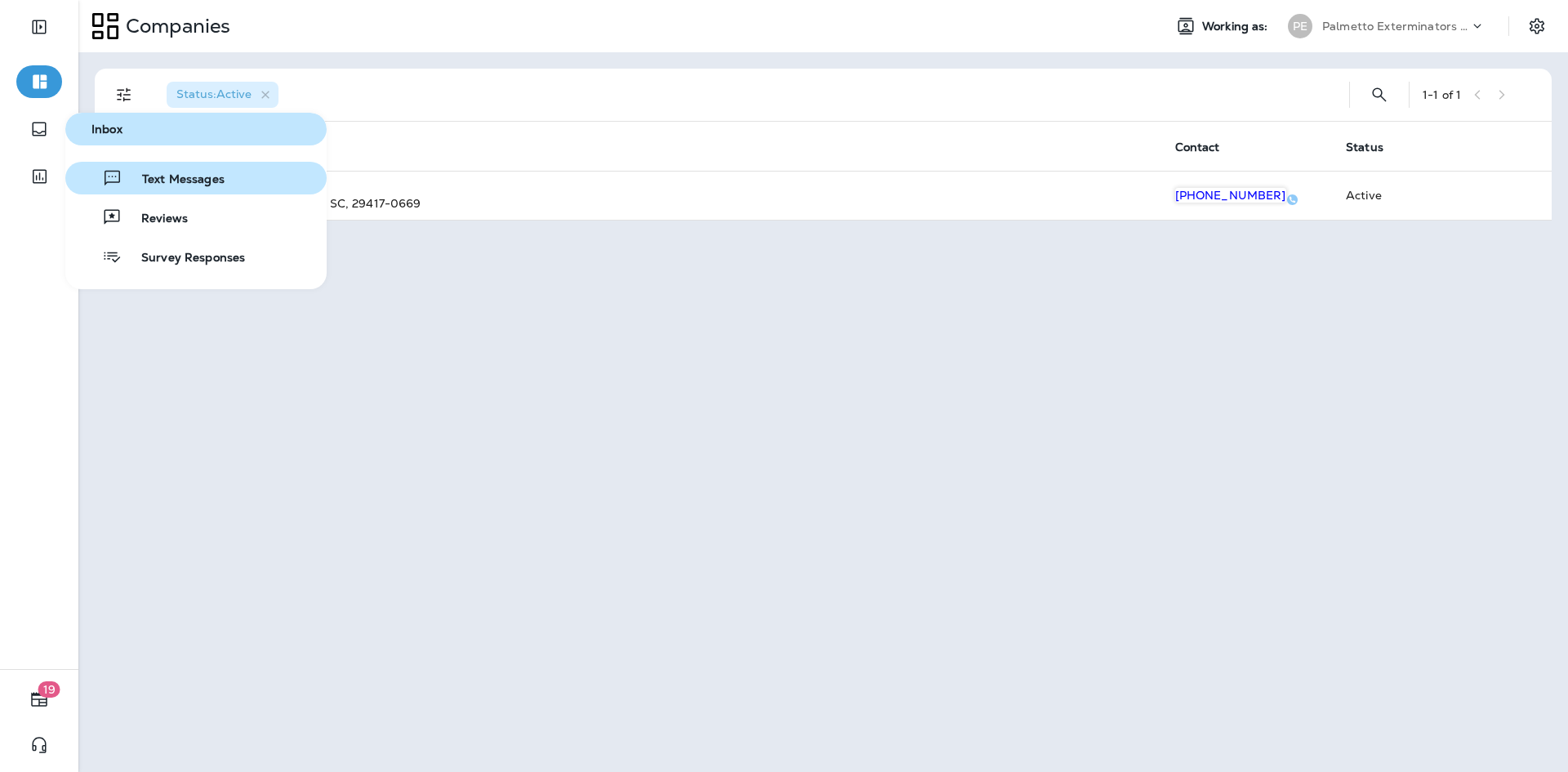
click at [210, 175] on span "Text Messages" at bounding box center [173, 180] width 102 height 15
